Goal: Entertainment & Leisure: Consume media (video, audio)

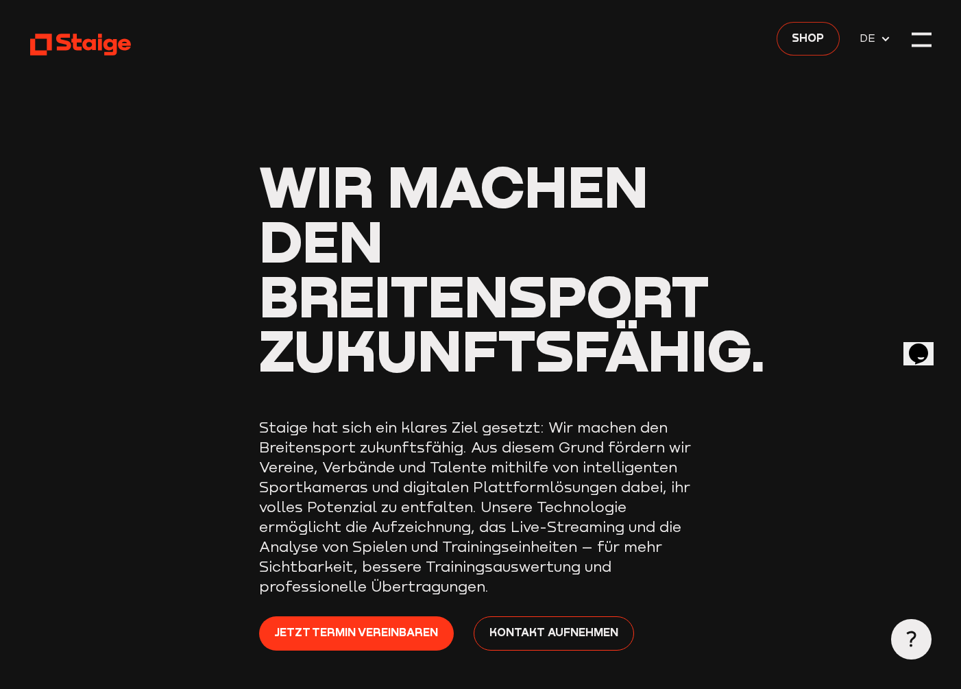
click at [804, 41] on span "Shop" at bounding box center [808, 37] width 32 height 17
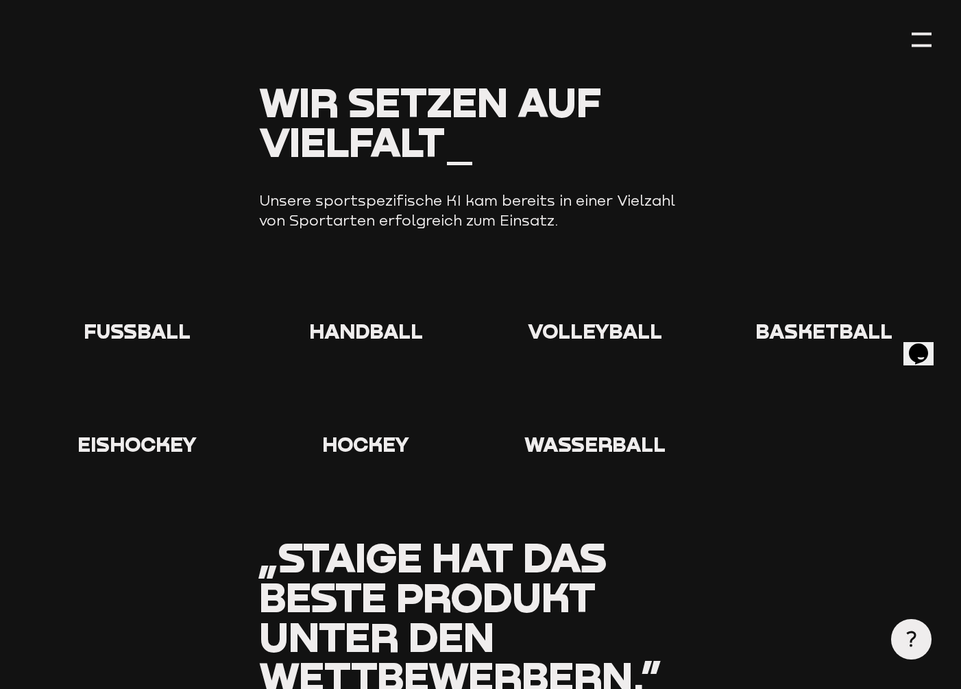
scroll to position [1334, 0]
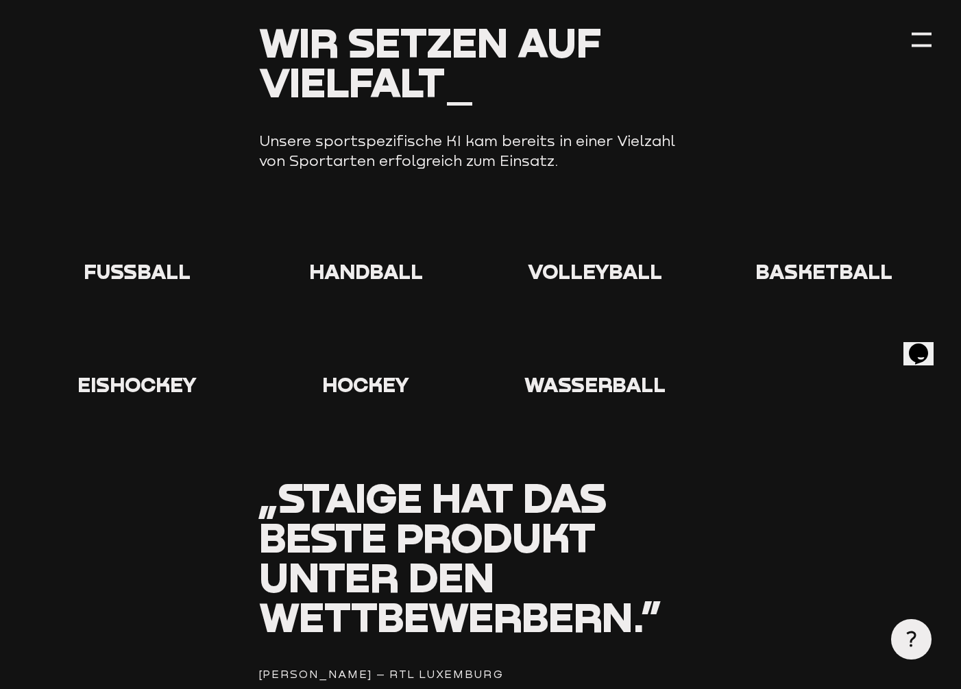
click at [367, 269] on span "Handball" at bounding box center [366, 271] width 114 height 25
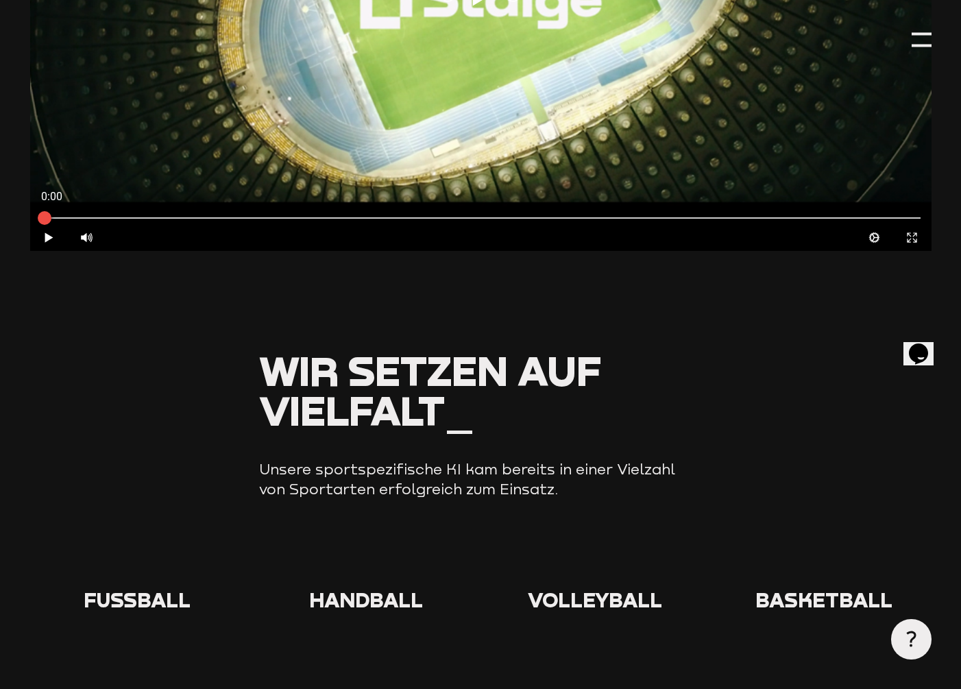
scroll to position [669, 0]
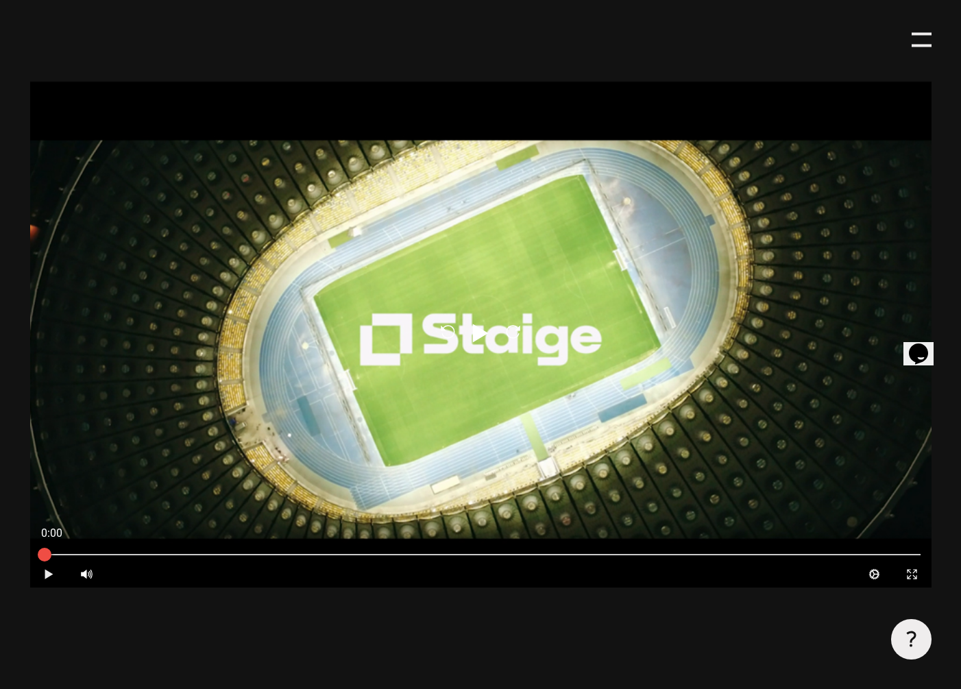
click at [49, 579] on icon "Play" at bounding box center [49, 574] width 13 height 13
type input "0.8"
